Goal: Task Accomplishment & Management: Use online tool/utility

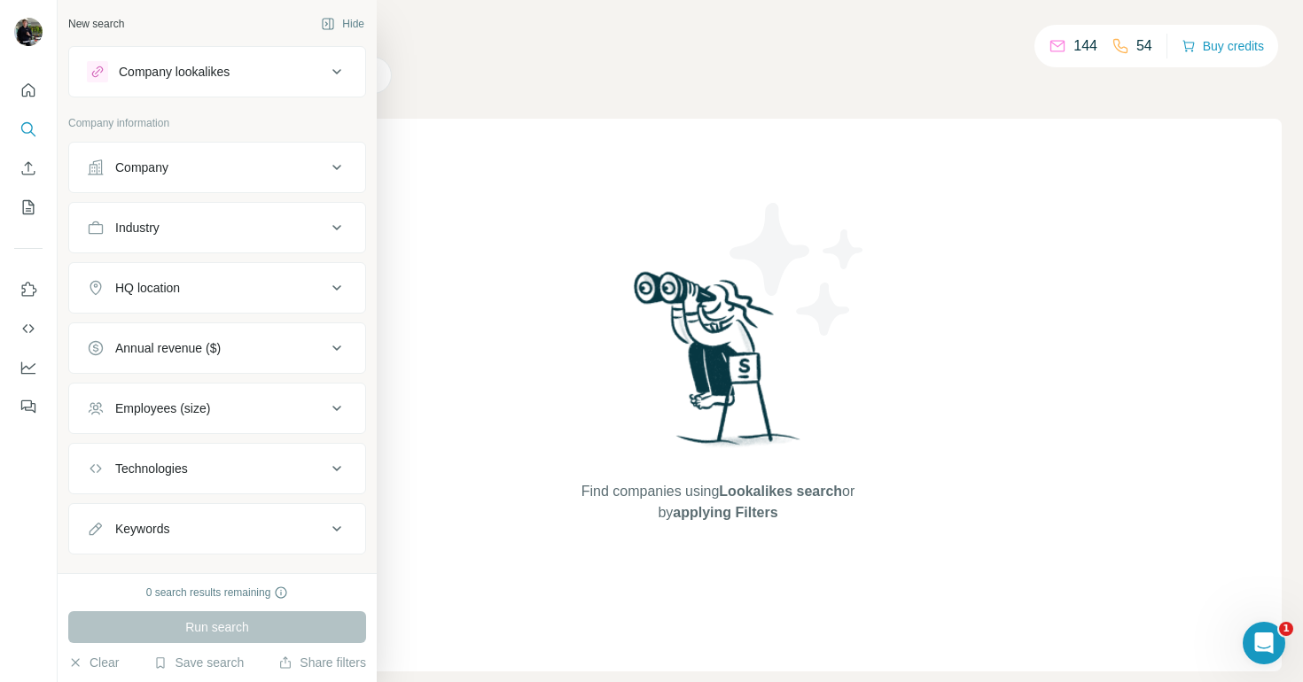
click at [146, 74] on div "Company lookalikes" at bounding box center [174, 72] width 111 height 18
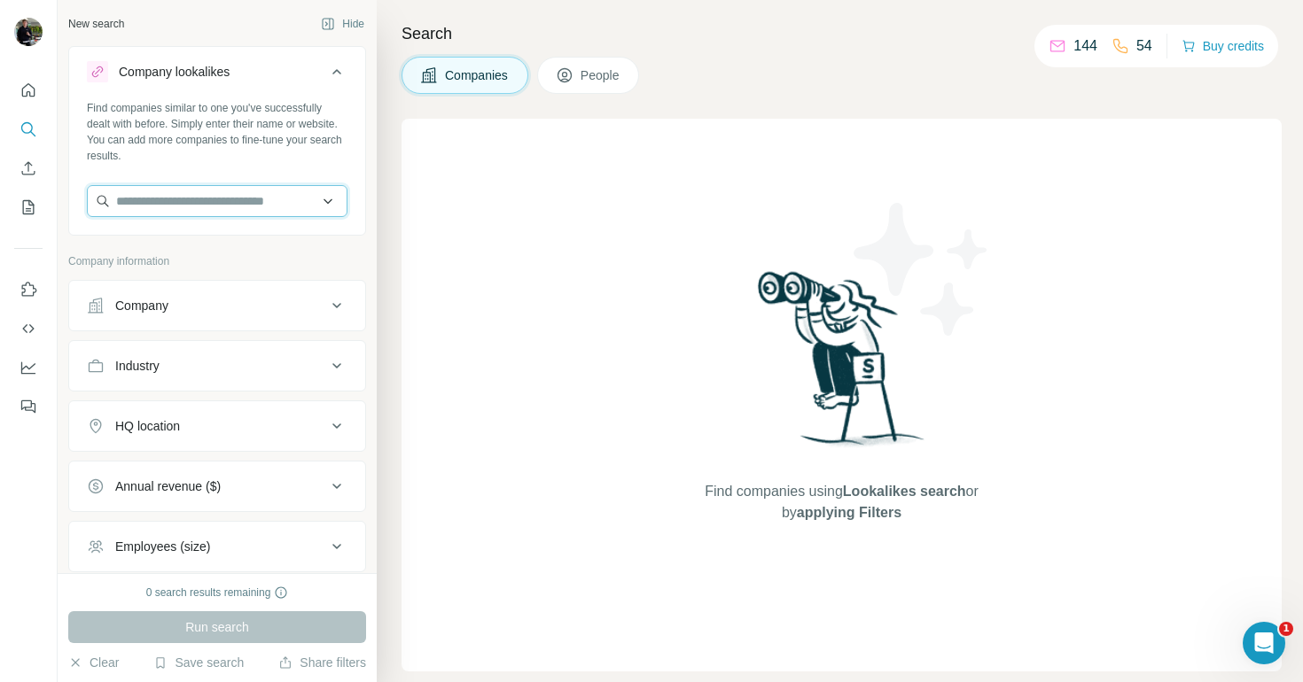
click at [188, 205] on input "text" at bounding box center [217, 201] width 261 height 32
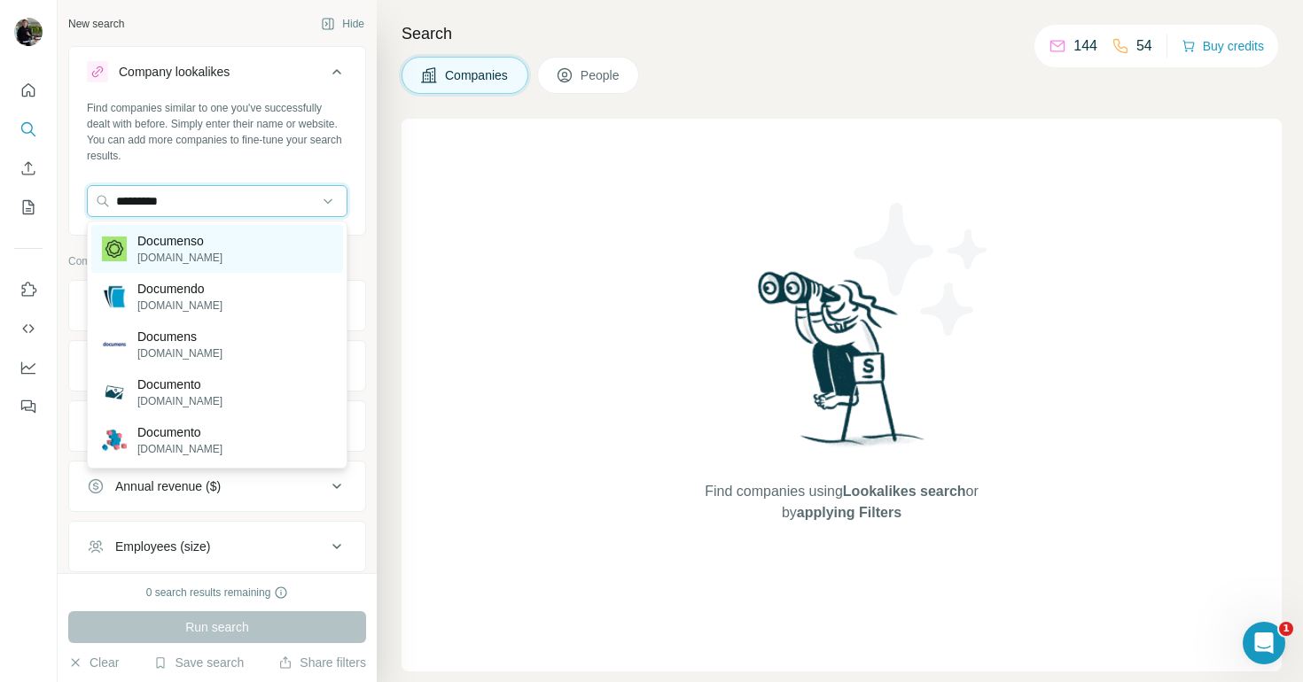
type input "*********"
click at [183, 260] on p "[DOMAIN_NAME]" at bounding box center [179, 258] width 85 height 16
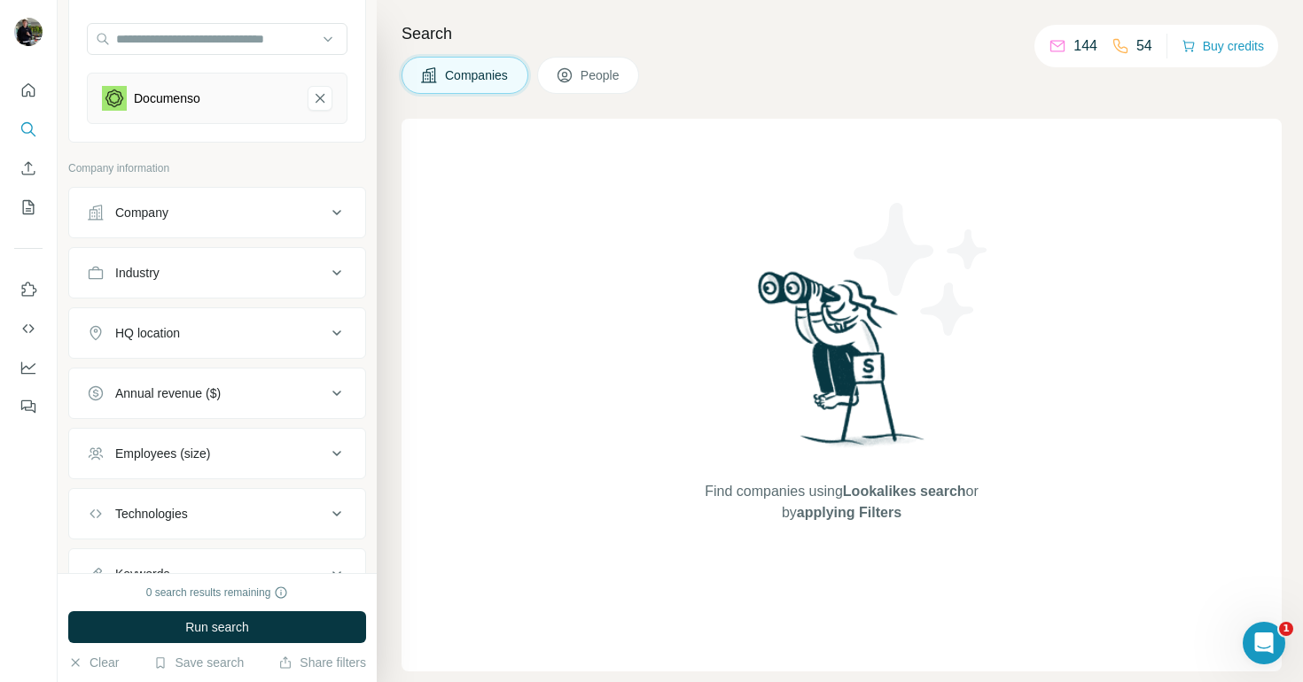
scroll to position [162, 0]
click at [208, 347] on button "HQ location" at bounding box center [217, 333] width 296 height 43
click at [208, 382] on input "text" at bounding box center [217, 378] width 261 height 32
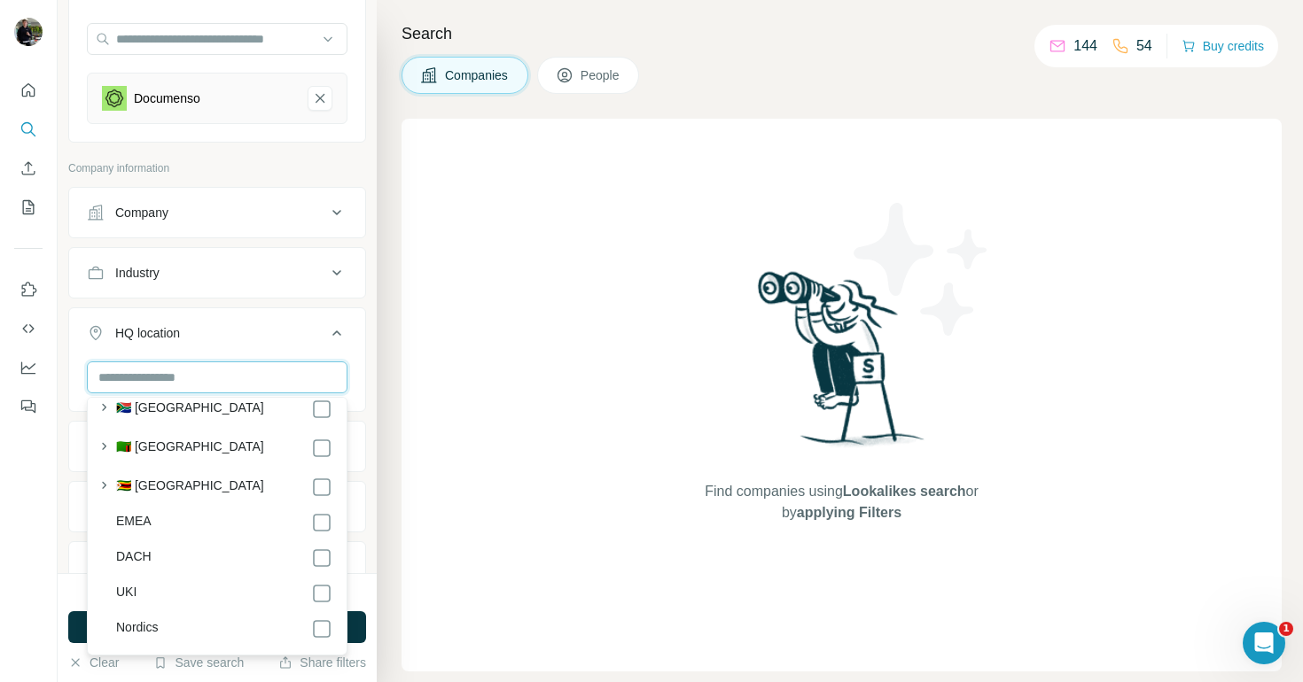
scroll to position [9544, 0]
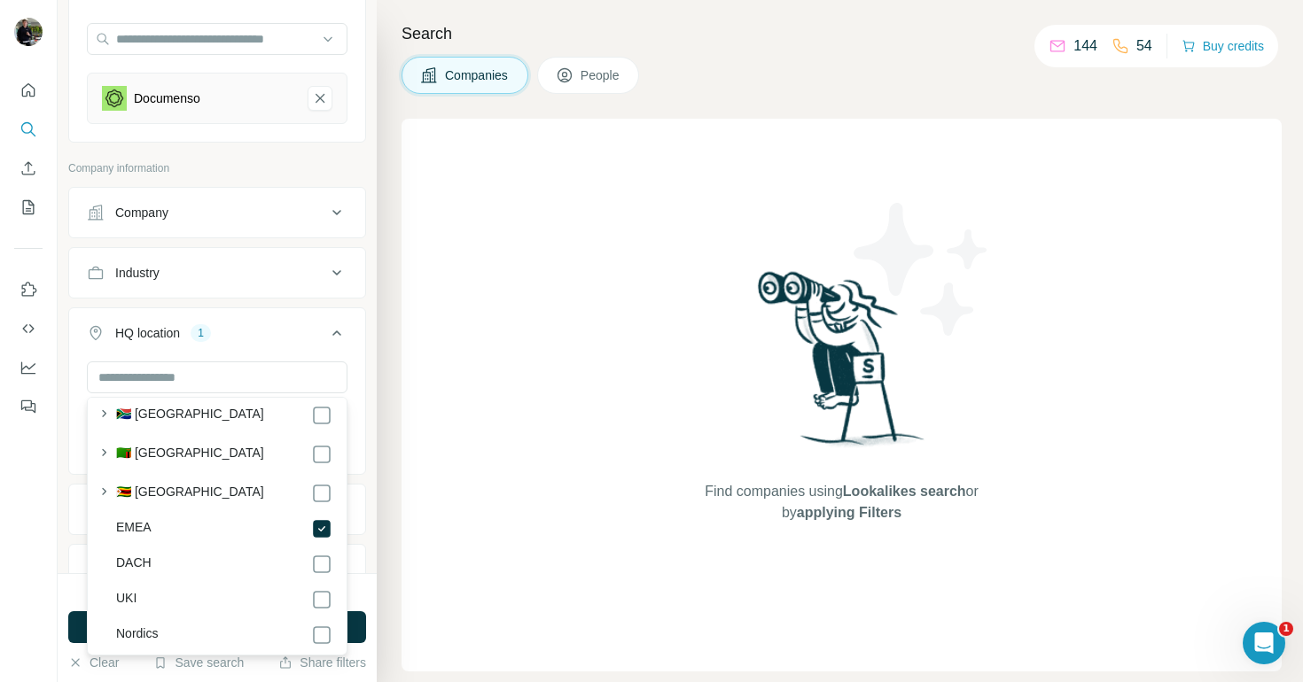
click at [290, 303] on ul "Company Industry HQ location 1 EMEA Clear all Annual revenue ($) Employees (siz…" at bounding box center [217, 451] width 298 height 529
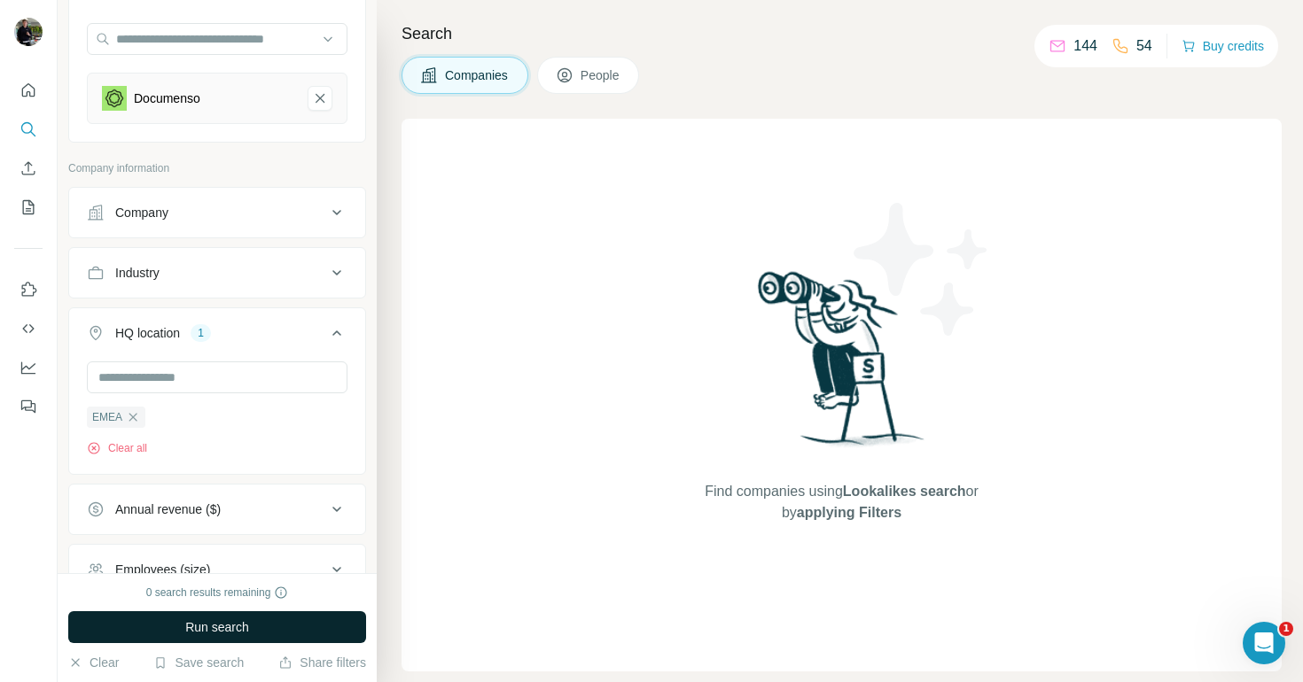
click at [244, 627] on span "Run search" at bounding box center [217, 628] width 64 height 18
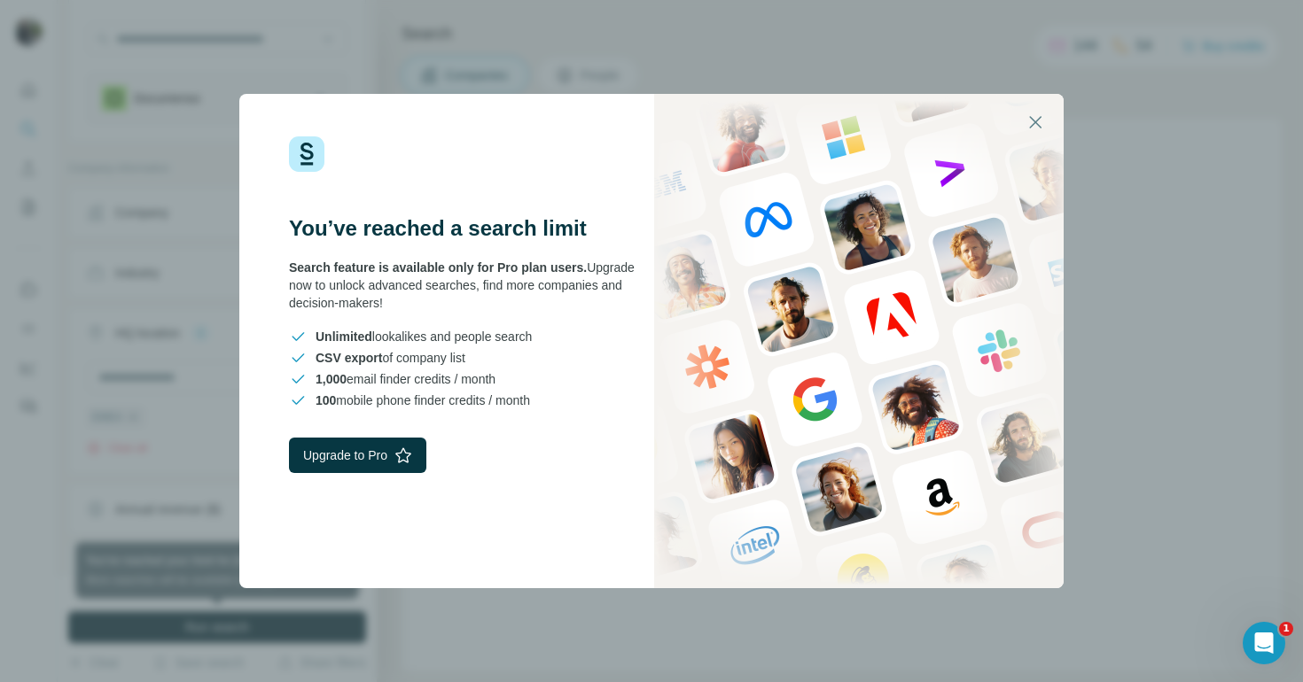
click at [383, 279] on div "Search feature is available only for Pro plan users. Upgrade now to unlock adva…" at bounding box center [470, 285] width 362 height 53
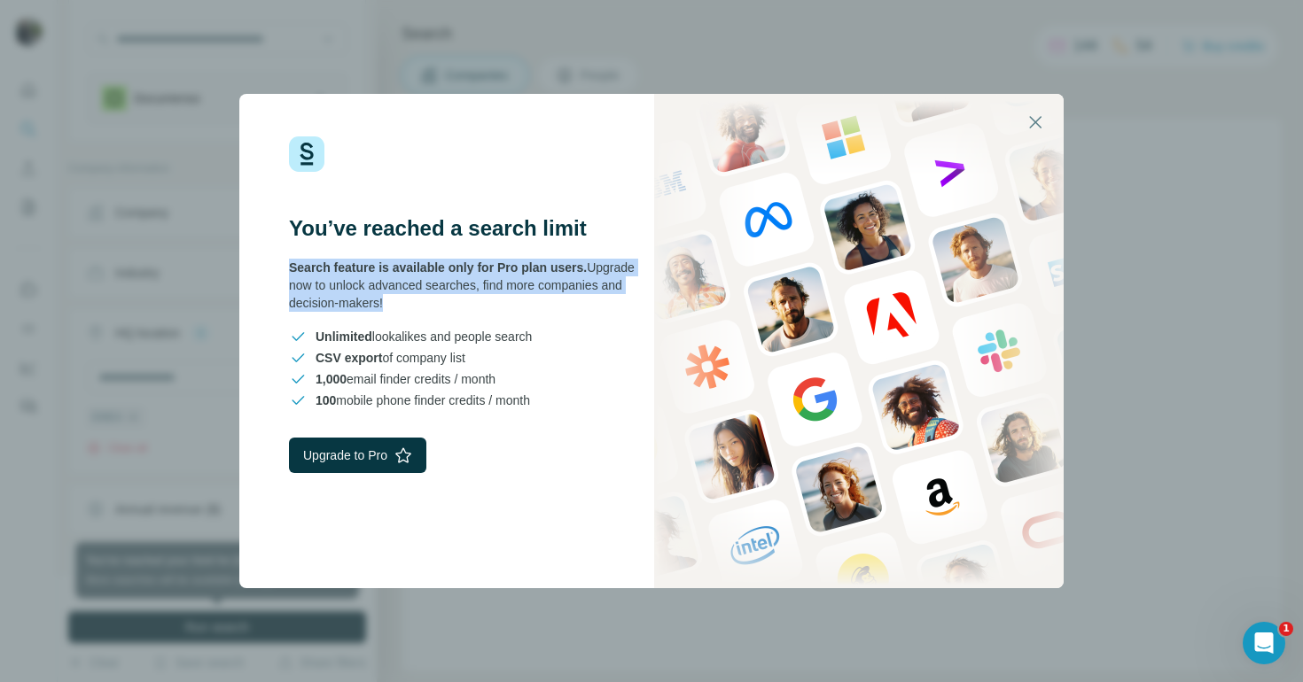
click at [383, 279] on div "Search feature is available only for Pro plan users. Upgrade now to unlock adva…" at bounding box center [470, 285] width 362 height 53
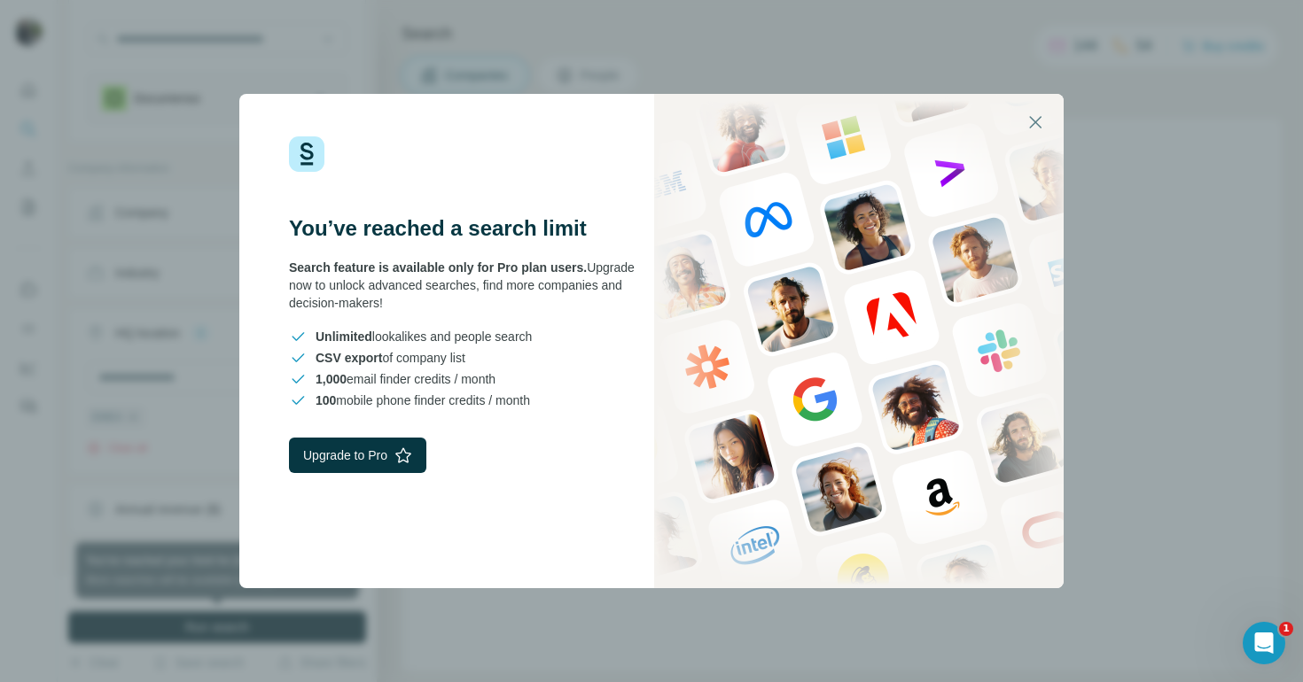
click at [435, 228] on h3 "You’ve reached a search limit" at bounding box center [470, 228] width 362 height 28
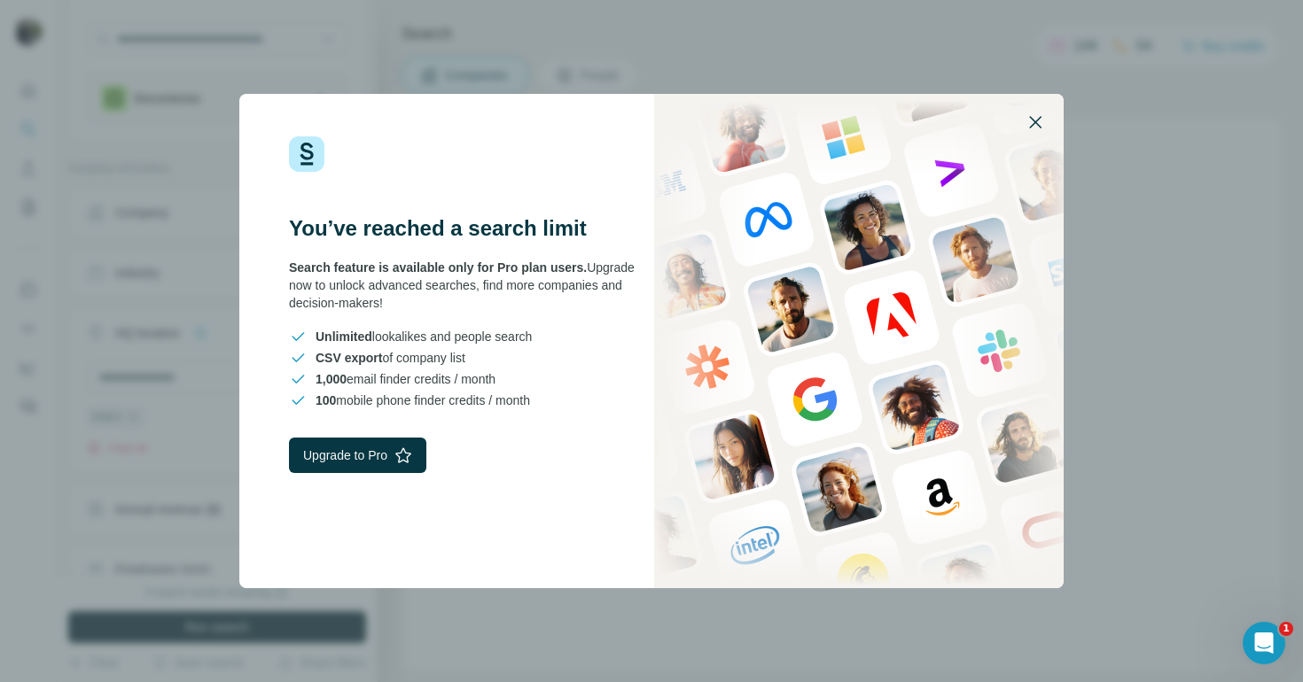
click at [1042, 113] on icon "button" at bounding box center [1034, 122] width 21 height 21
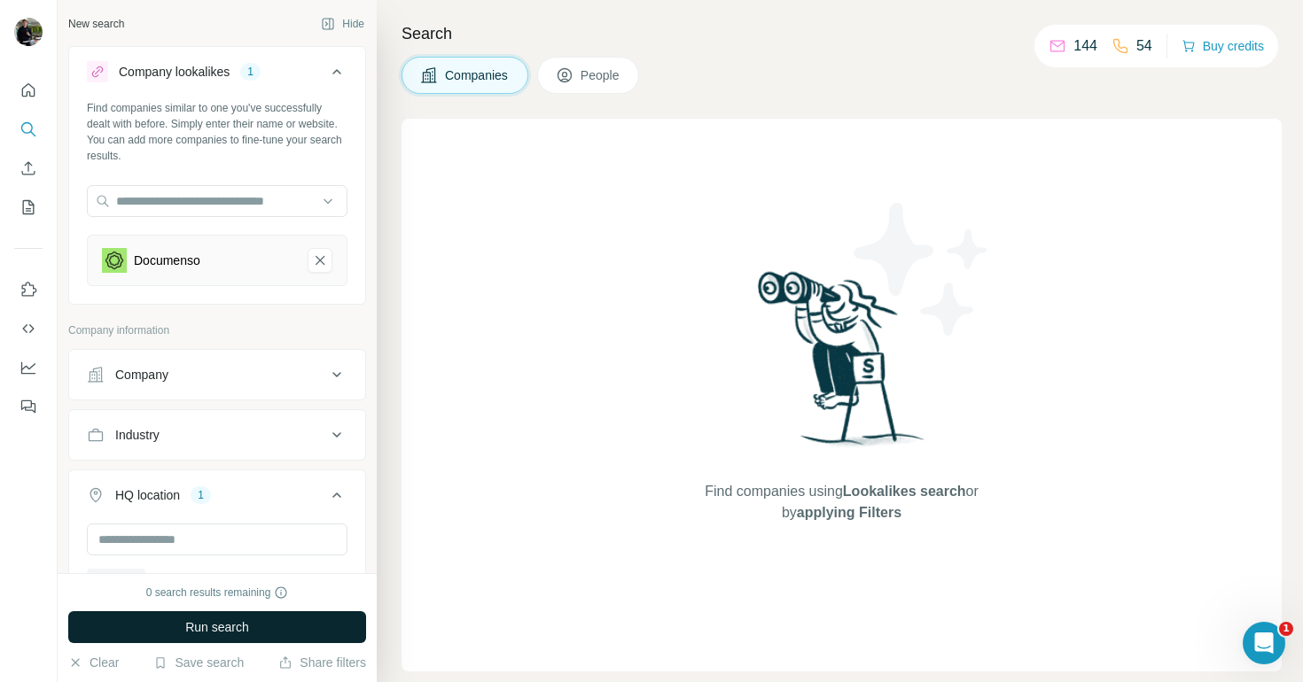
click at [177, 616] on button "Run search" at bounding box center [217, 627] width 298 height 32
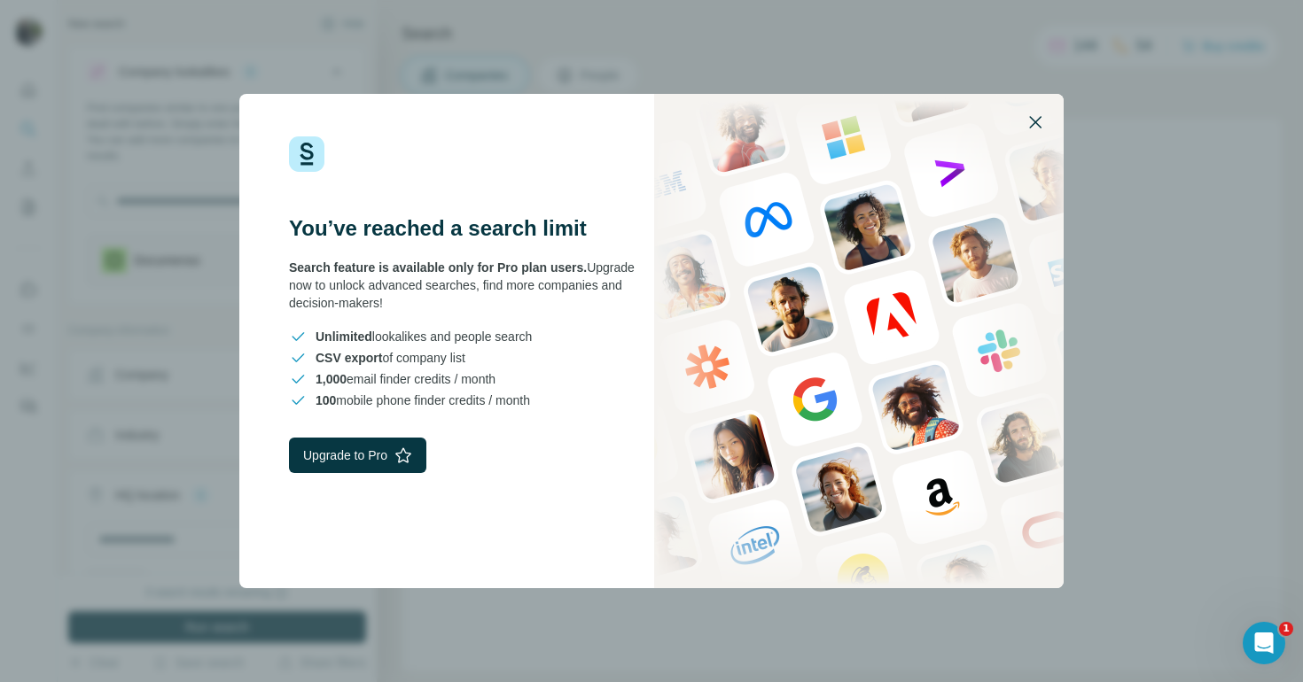
click at [1035, 116] on icon "button" at bounding box center [1034, 122] width 21 height 21
